Goal: Browse casually

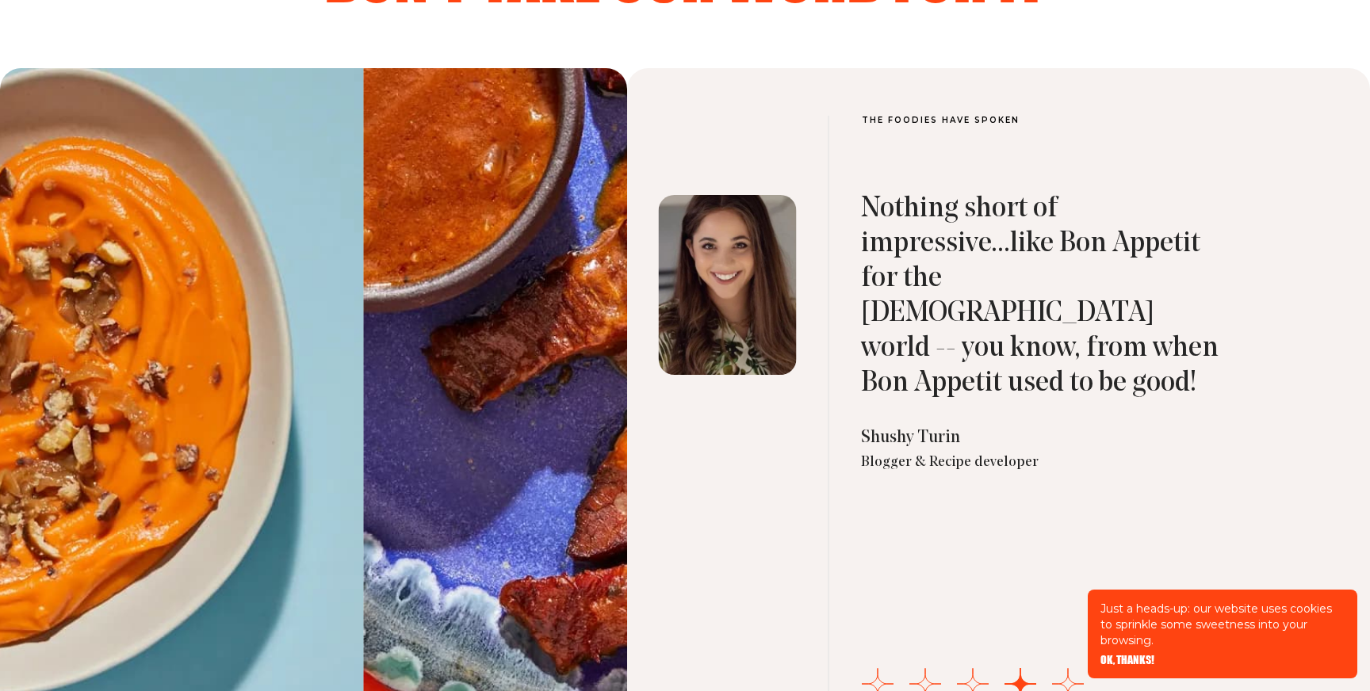
scroll to position [5385, 0]
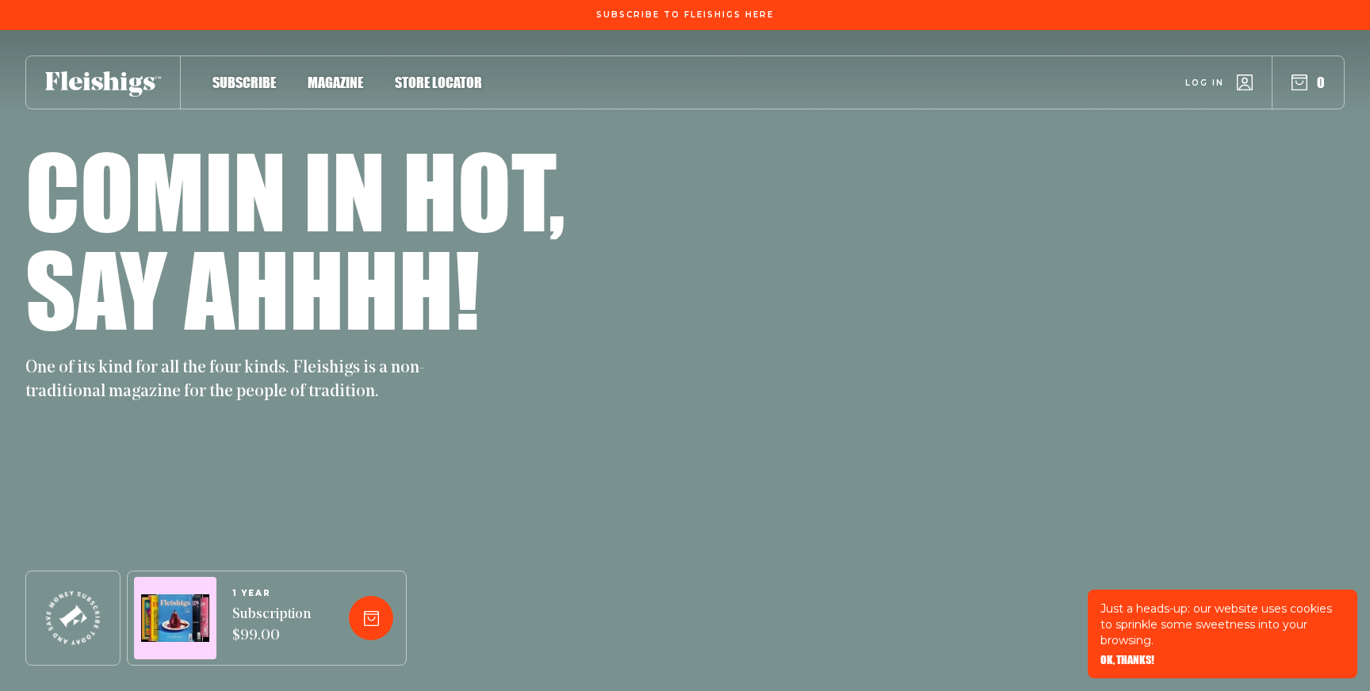
scroll to position [5385, 0]
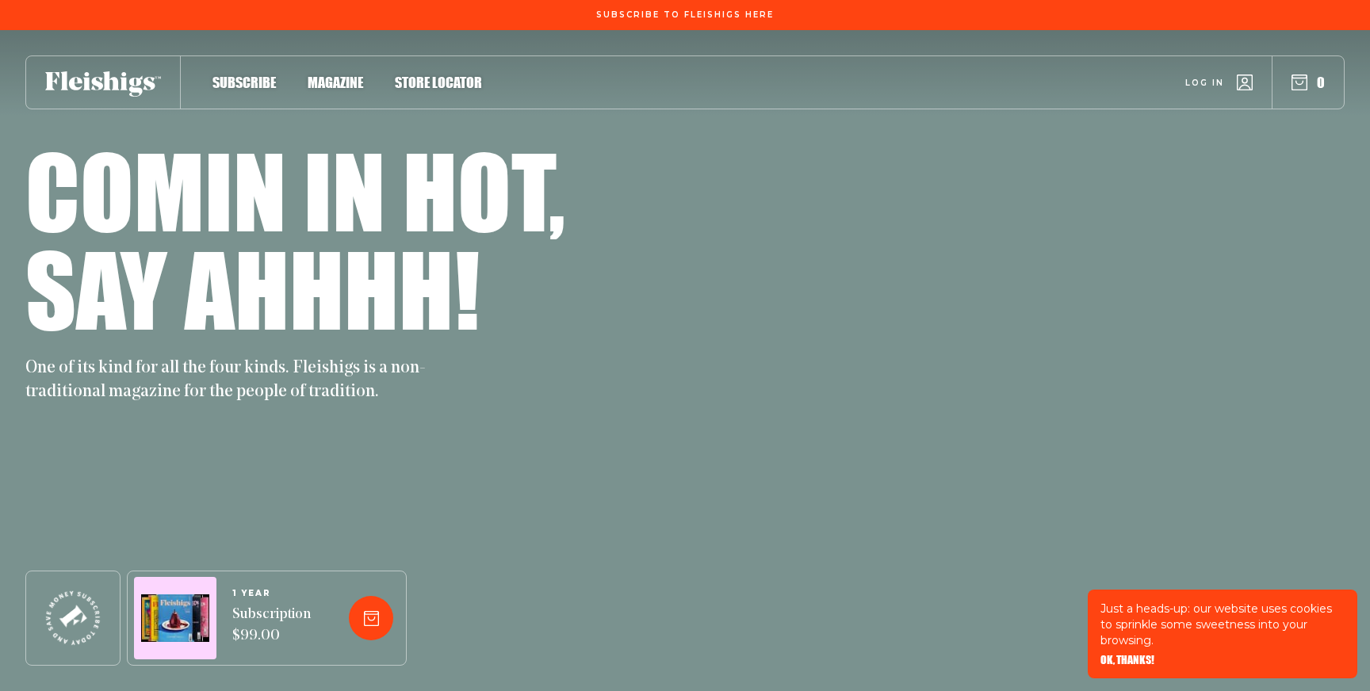
scroll to position [5385, 0]
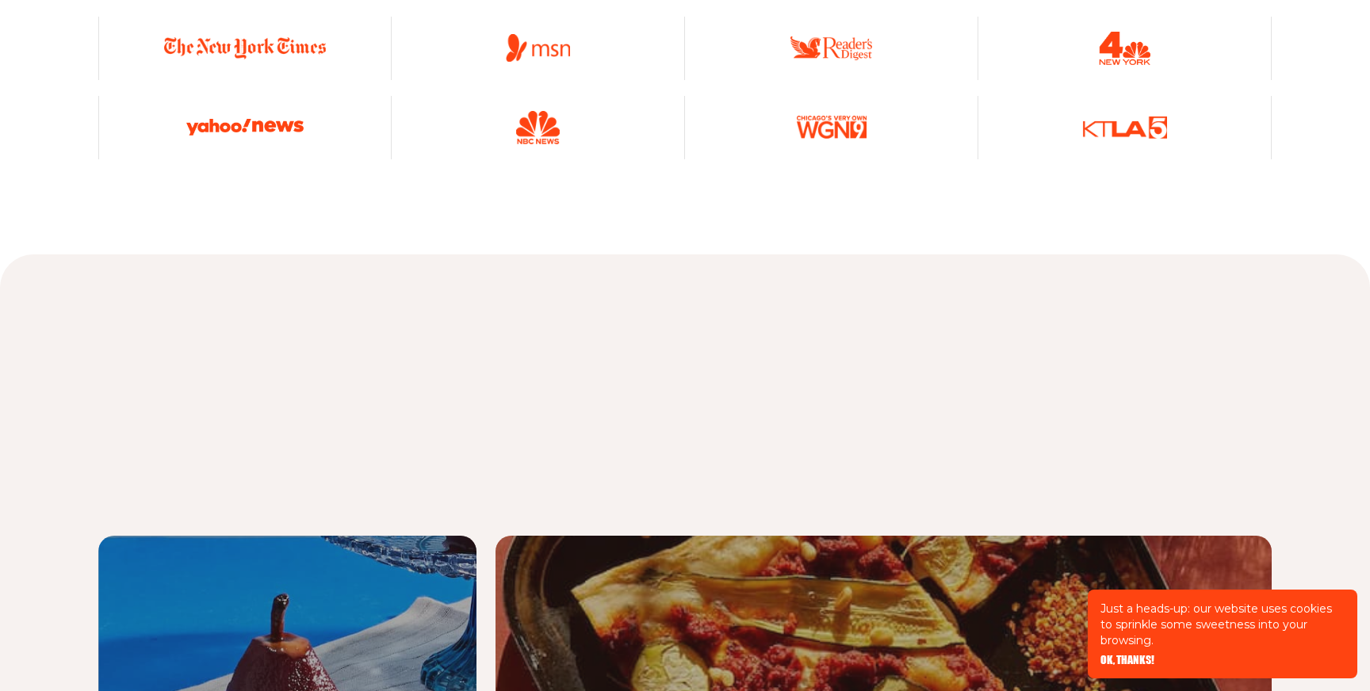
scroll to position [6269, 0]
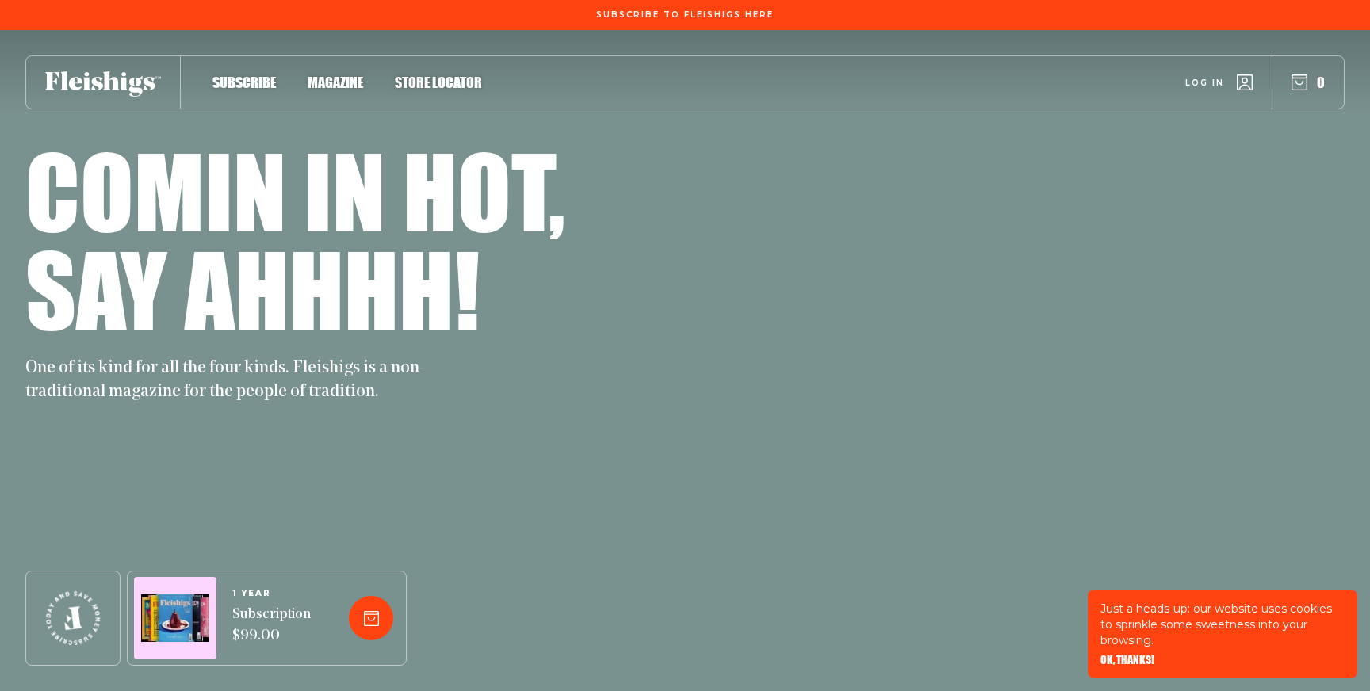
scroll to position [6269, 0]
